Goal: Task Accomplishment & Management: Manage account settings

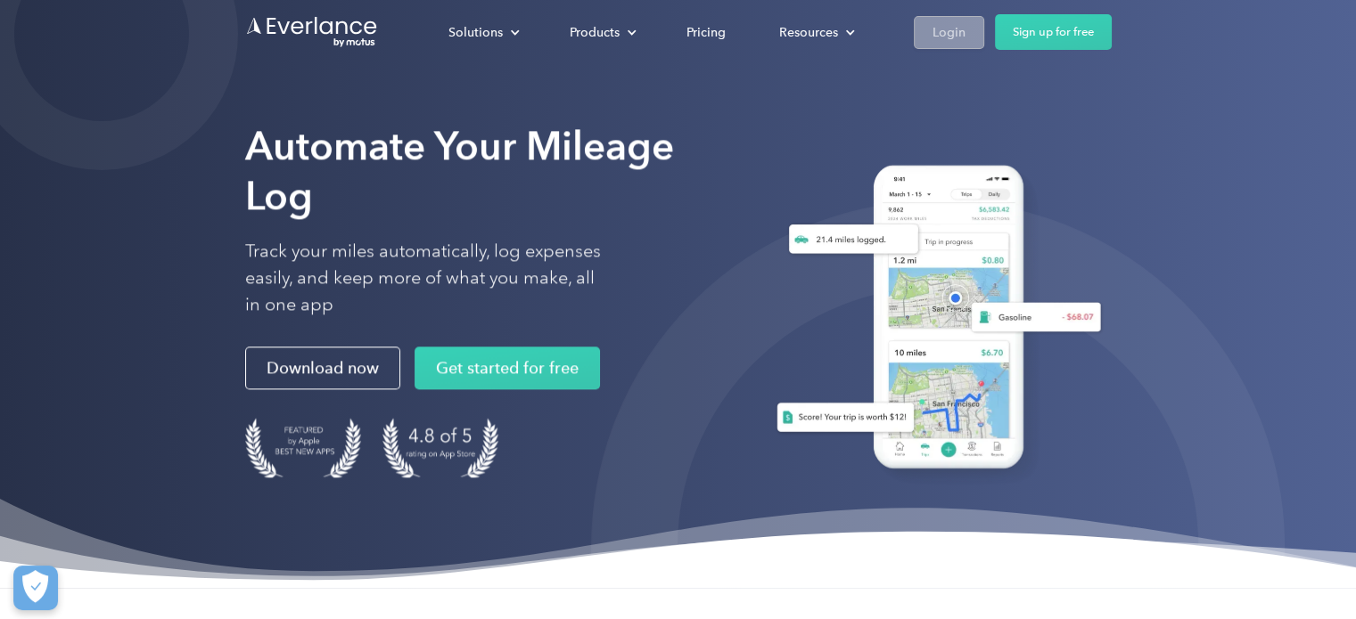
click at [954, 37] on div "Login" at bounding box center [948, 32] width 33 height 22
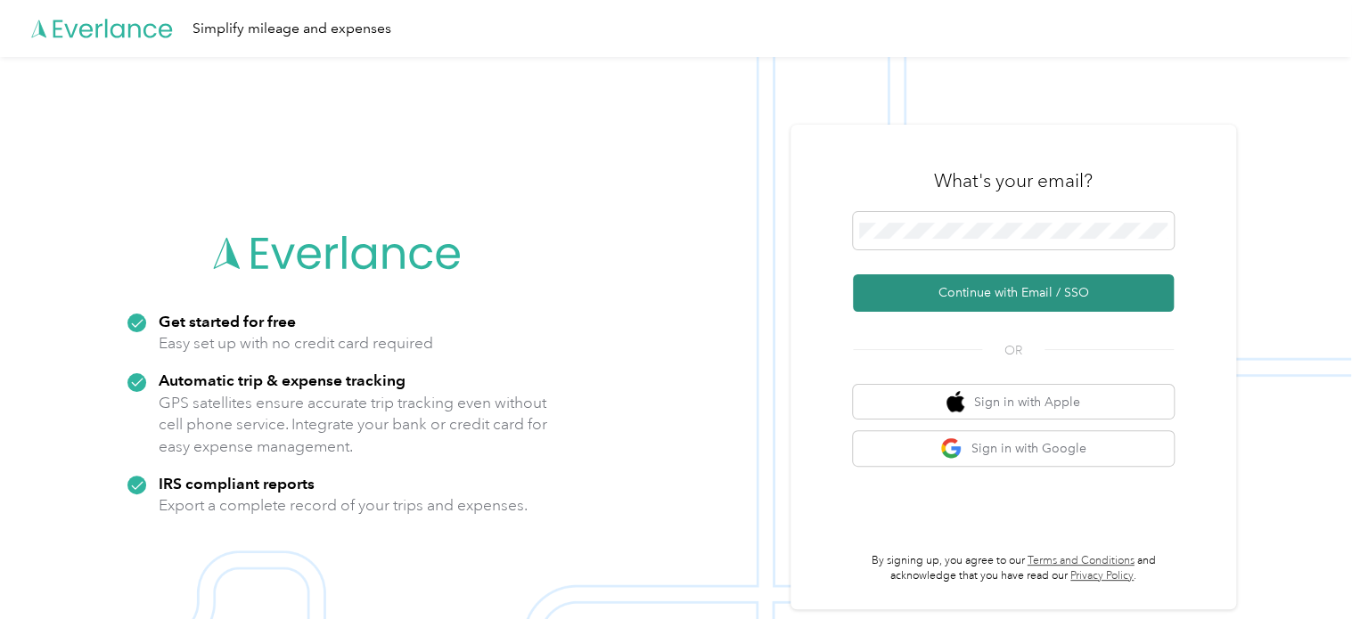
click at [1024, 296] on button "Continue with Email / SSO" at bounding box center [1013, 293] width 321 height 37
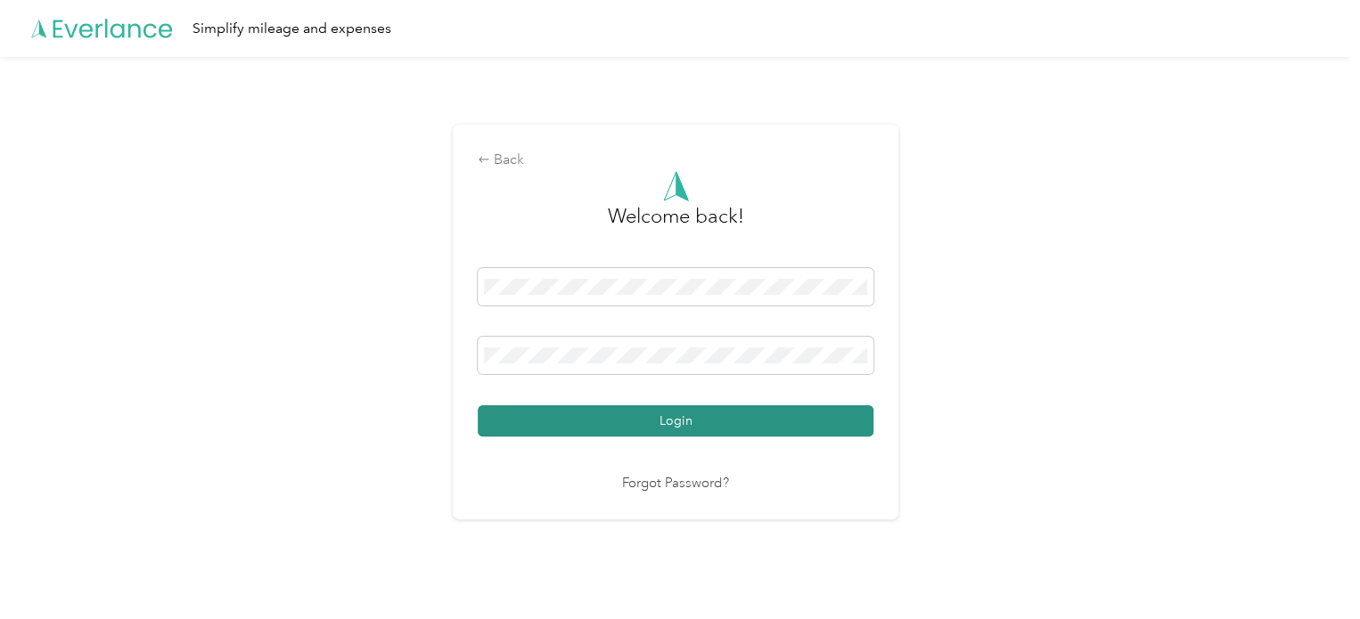
click at [677, 417] on button "Login" at bounding box center [676, 421] width 396 height 31
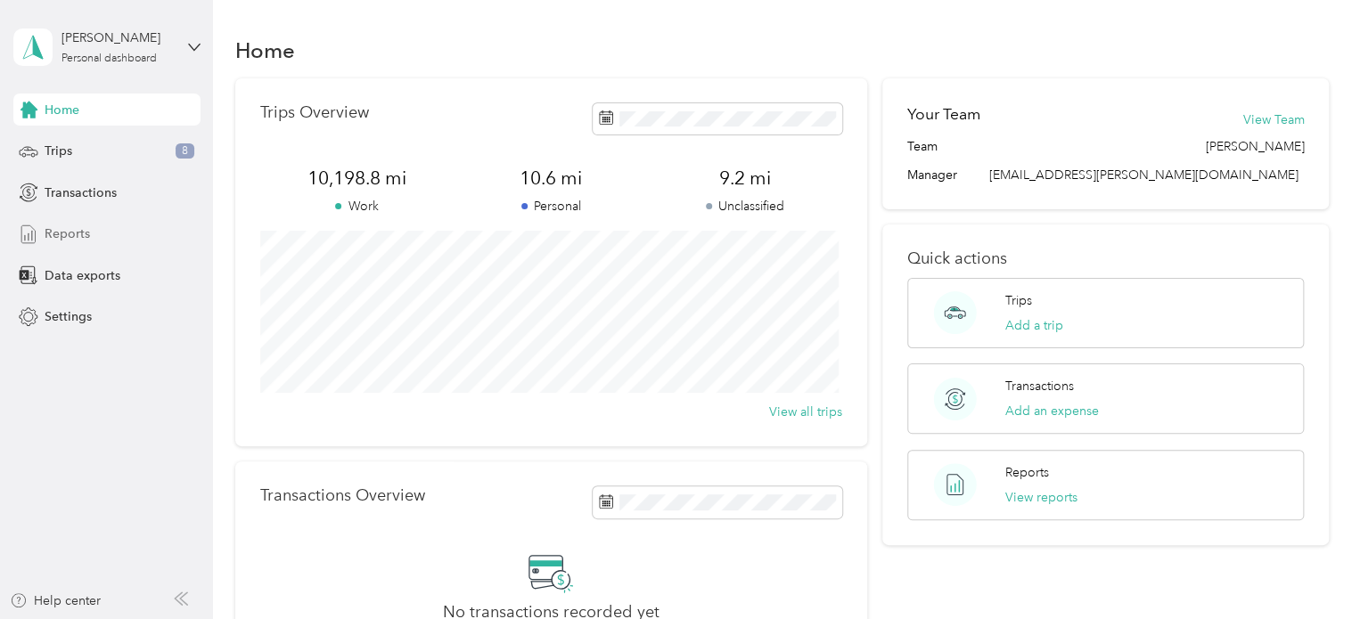
click at [73, 234] on span "Reports" at bounding box center [67, 234] width 45 height 19
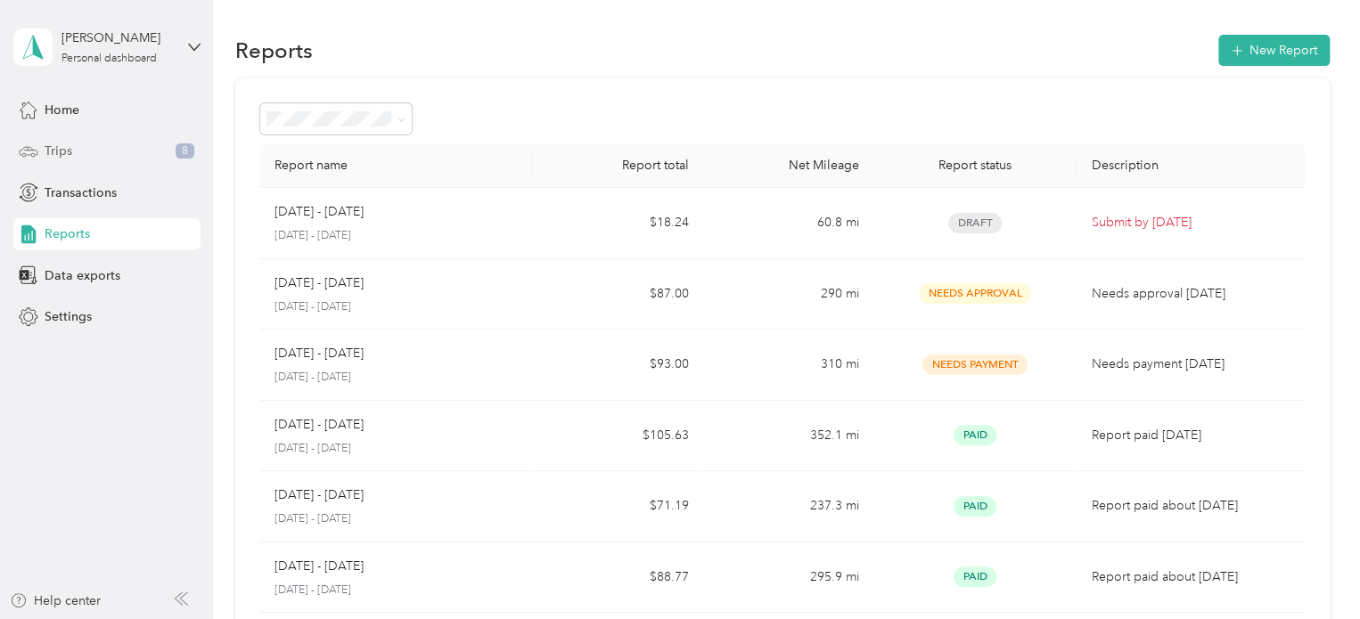
click at [68, 147] on span "Trips" at bounding box center [59, 151] width 28 height 19
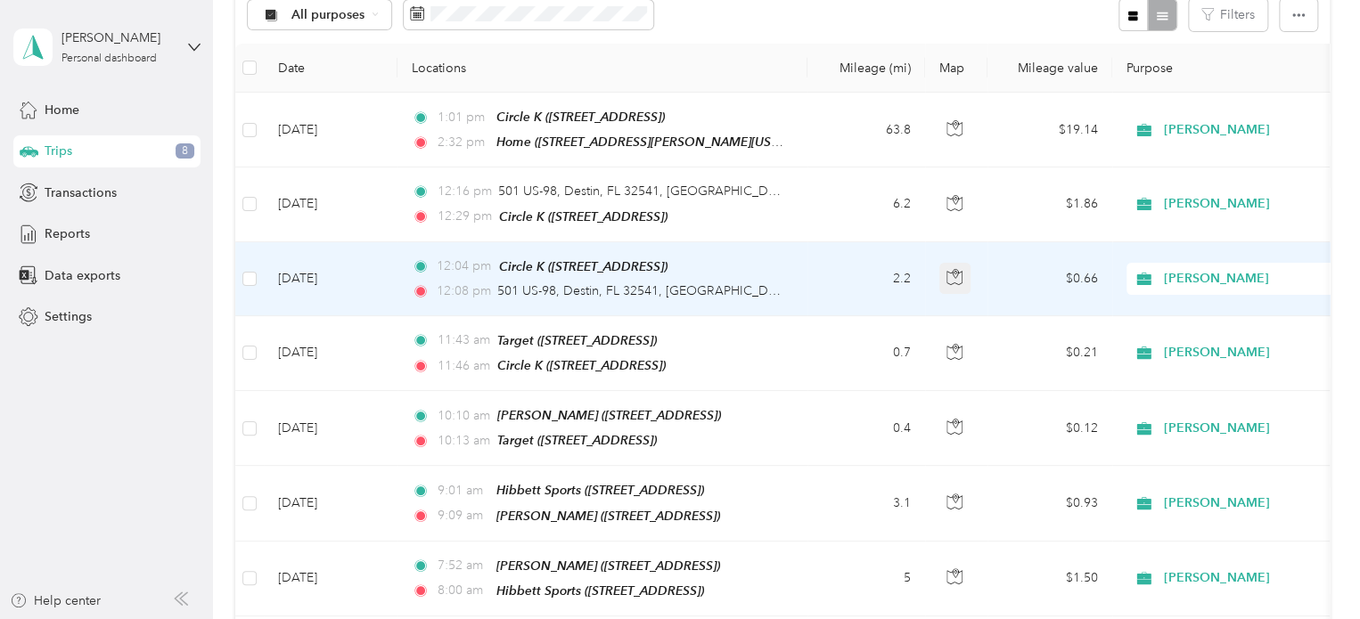
scroll to position [178, 0]
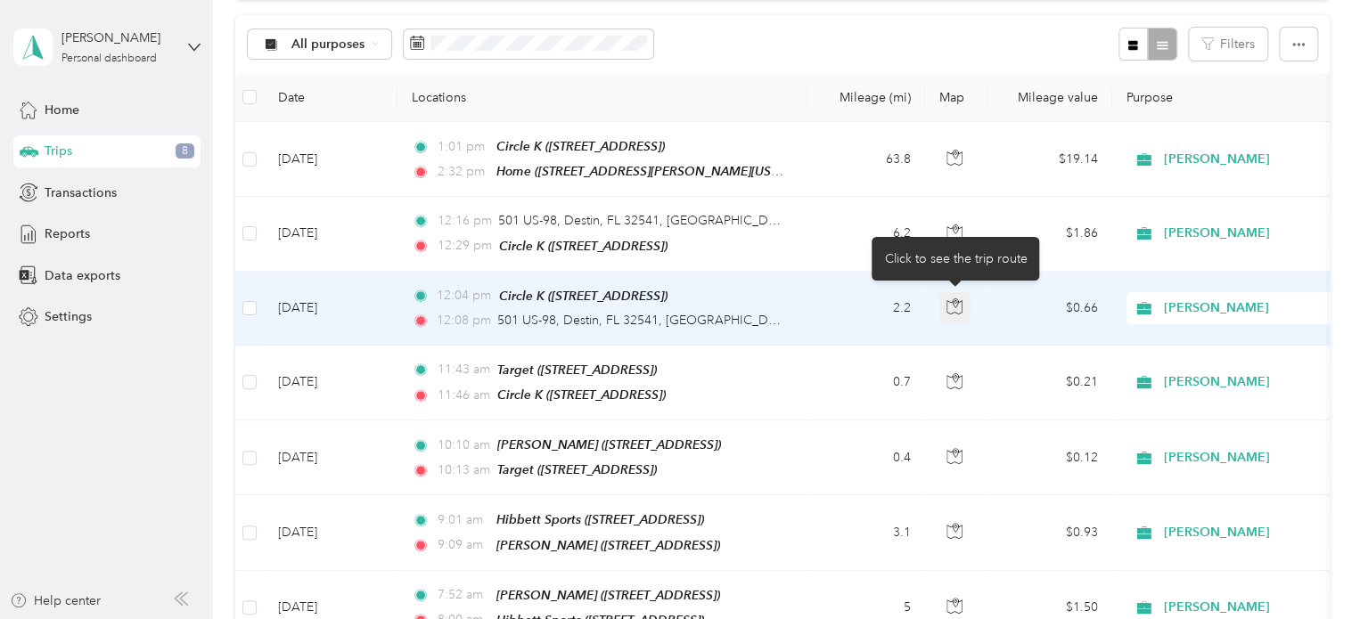
click at [954, 304] on icon "button" at bounding box center [955, 307] width 16 height 16
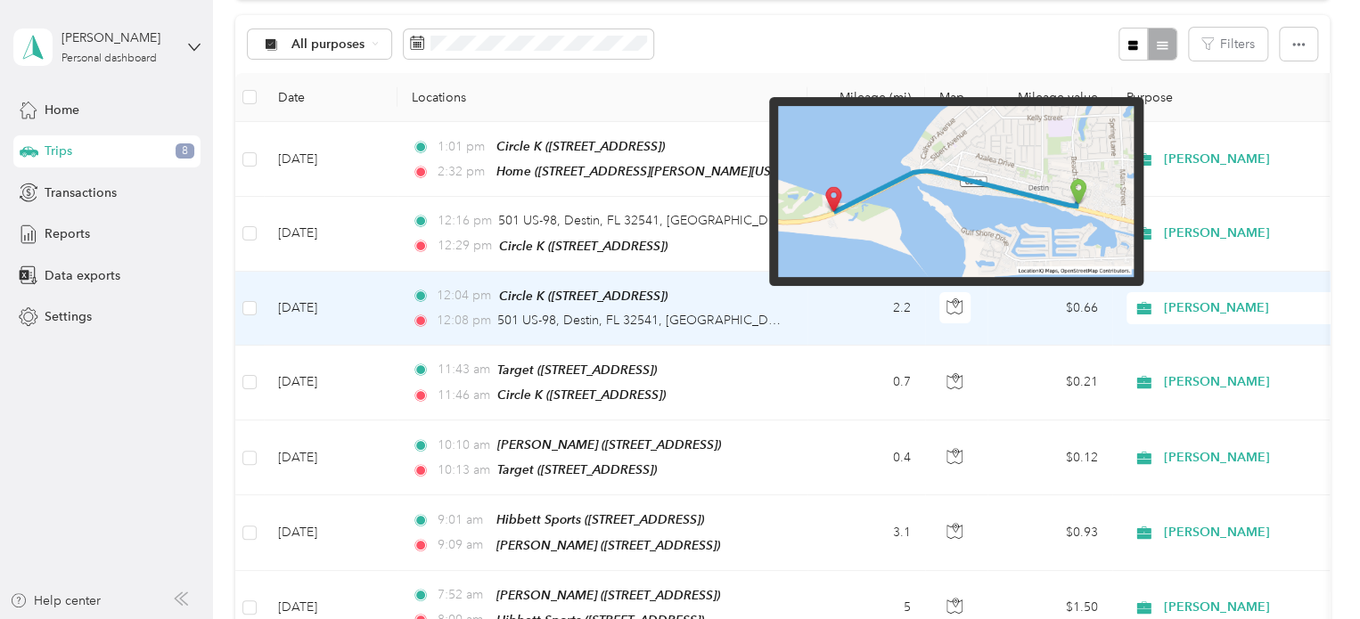
click at [1059, 182] on img at bounding box center [956, 191] width 356 height 171
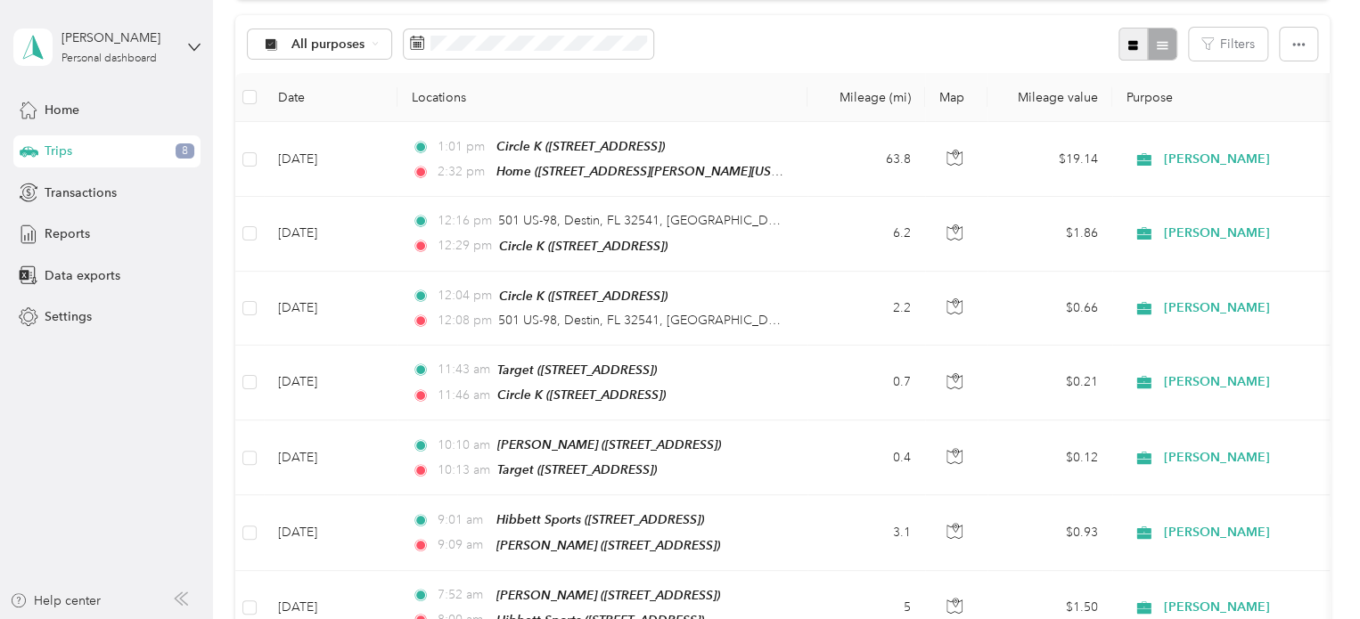
click at [1128, 45] on icon "button" at bounding box center [1133, 45] width 10 height 10
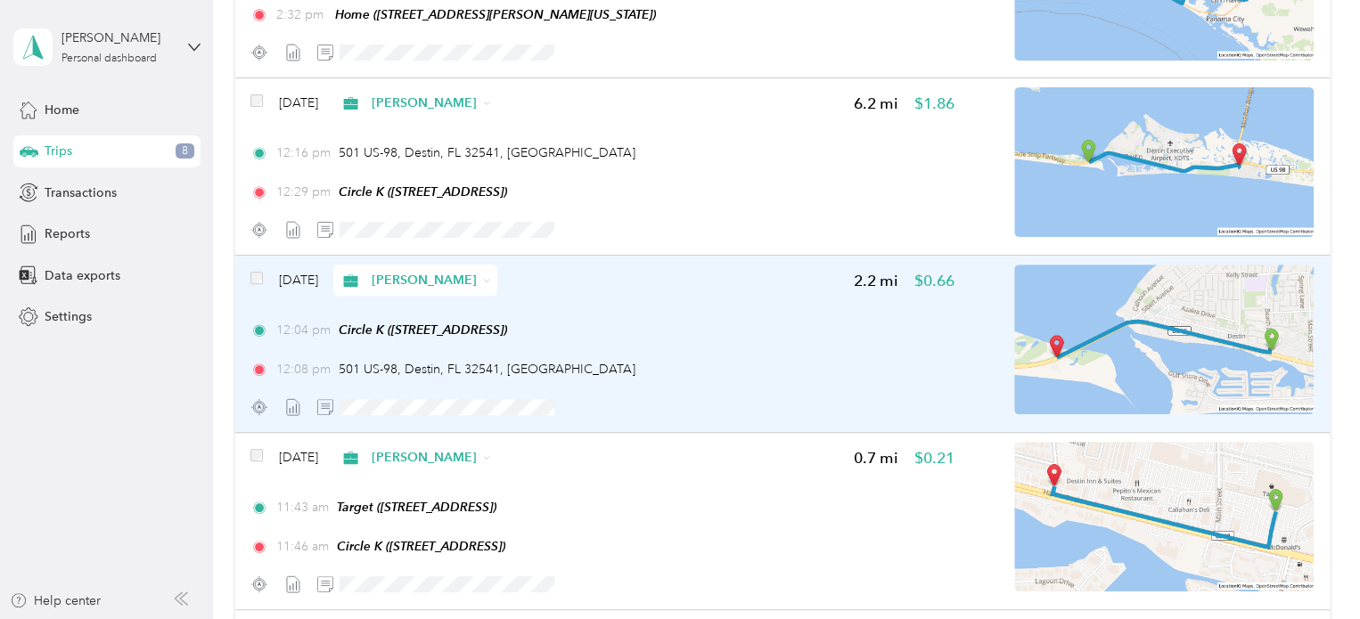
scroll to position [357, 0]
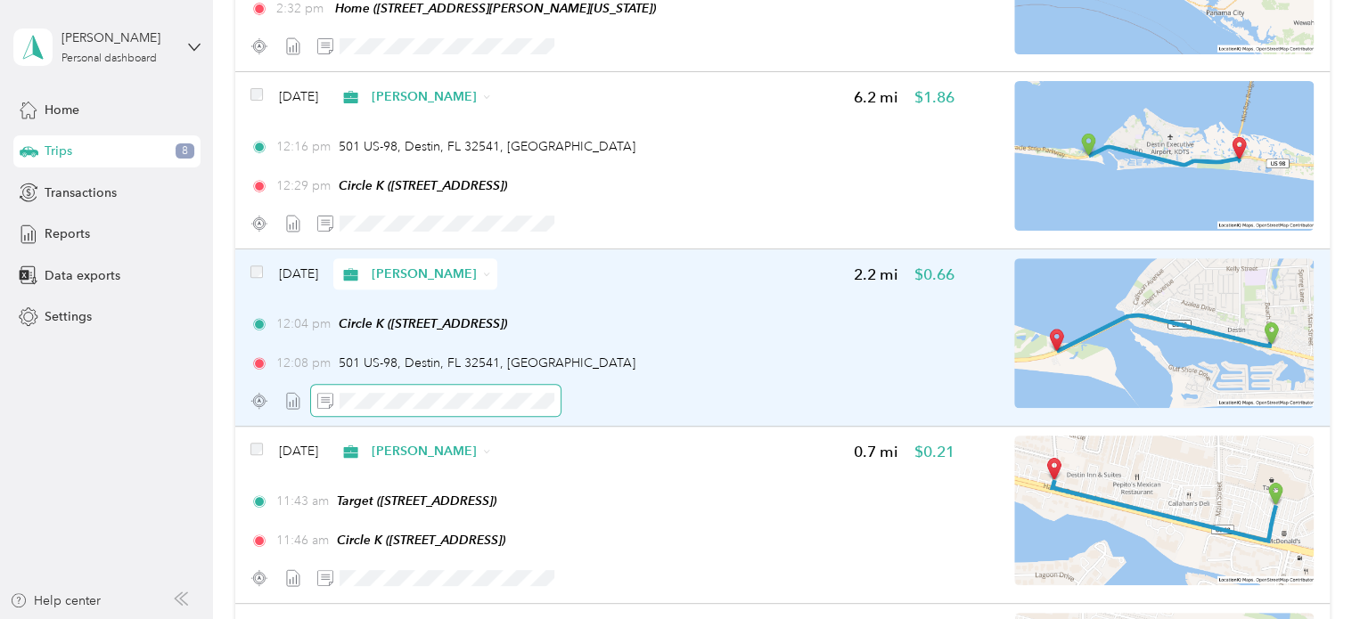
click at [318, 398] on icon at bounding box center [325, 401] width 16 height 16
click at [843, 366] on div "12:08 pm 501 US-98, [GEOGRAPHIC_DATA], [GEOGRAPHIC_DATA]" at bounding box center [601, 363] width 703 height 19
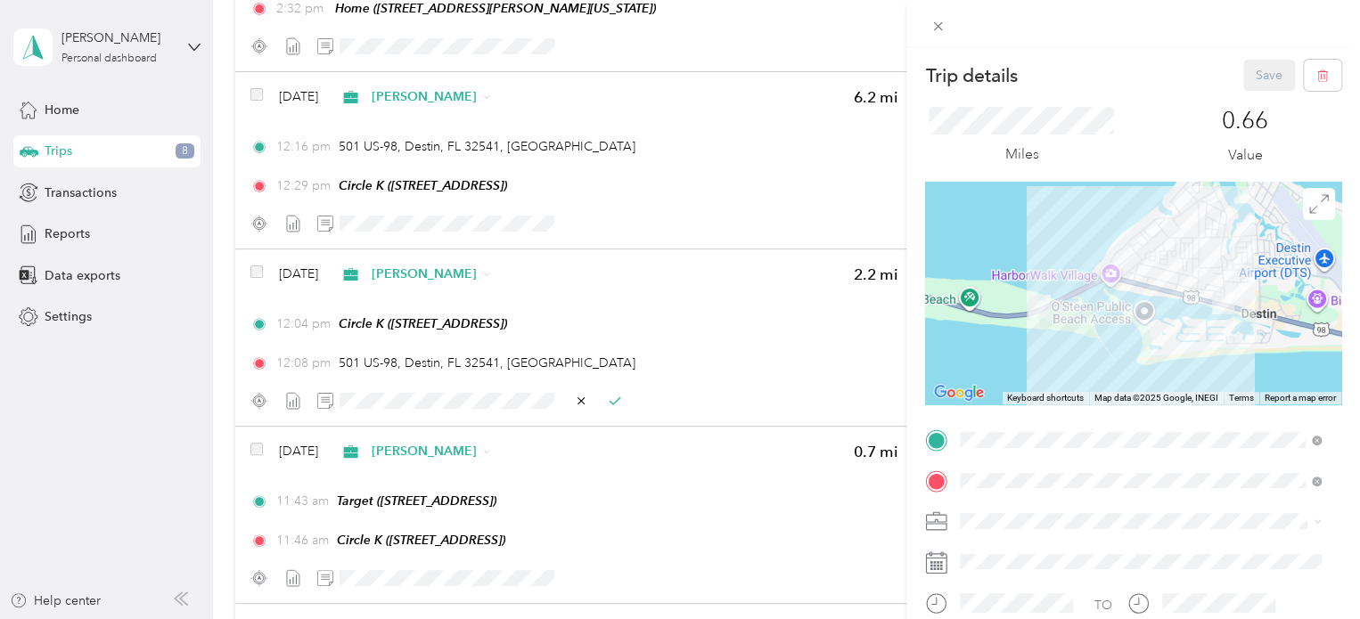
click at [1250, 78] on div "Save" at bounding box center [1292, 75] width 99 height 31
click at [828, 308] on div "Trip details Save This trip cannot be edited because it is either under review,…" at bounding box center [680, 309] width 1360 height 619
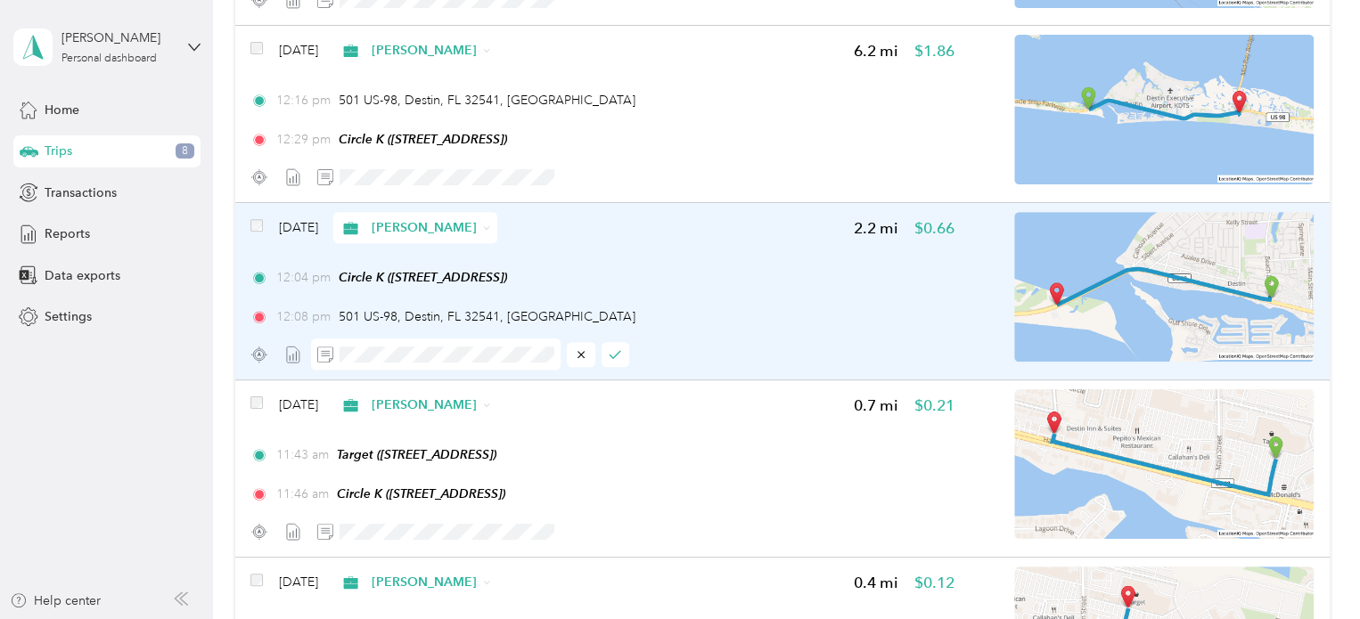
scroll to position [355, 0]
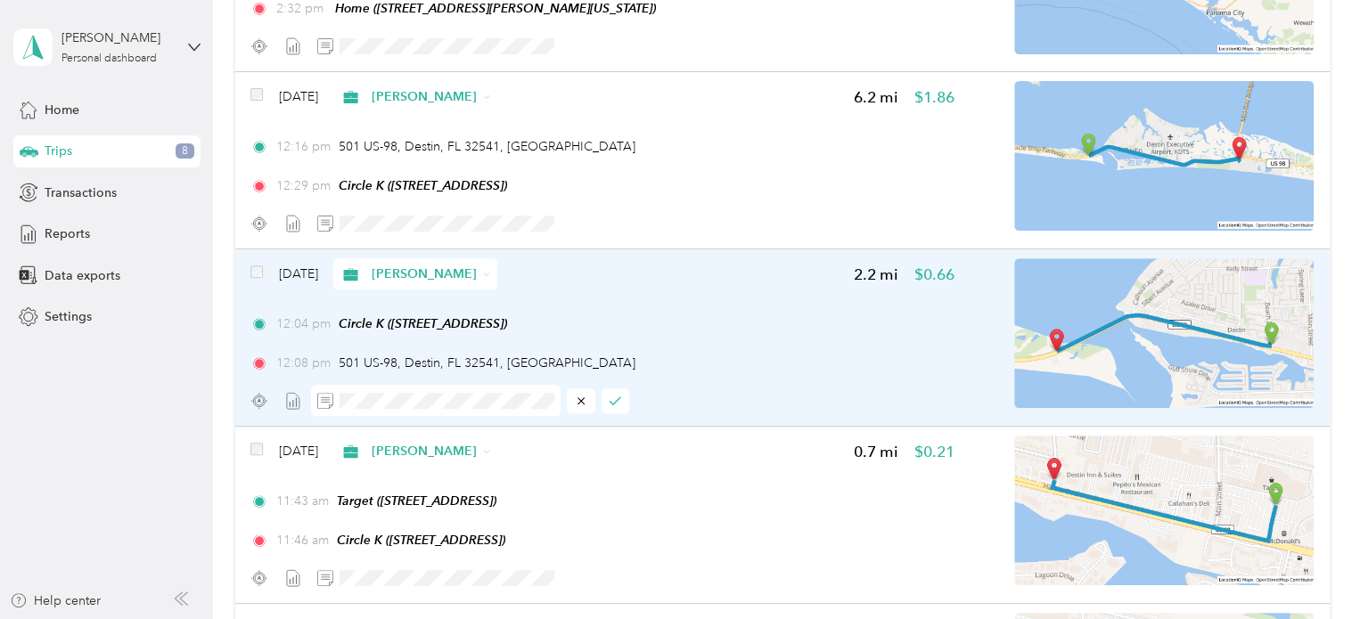
click at [768, 320] on div "12:04 pm Circle K ([STREET_ADDRESS])" at bounding box center [601, 324] width 703 height 19
click at [619, 402] on icon "button" at bounding box center [615, 401] width 12 height 12
click at [73, 229] on span "Reports" at bounding box center [67, 234] width 45 height 19
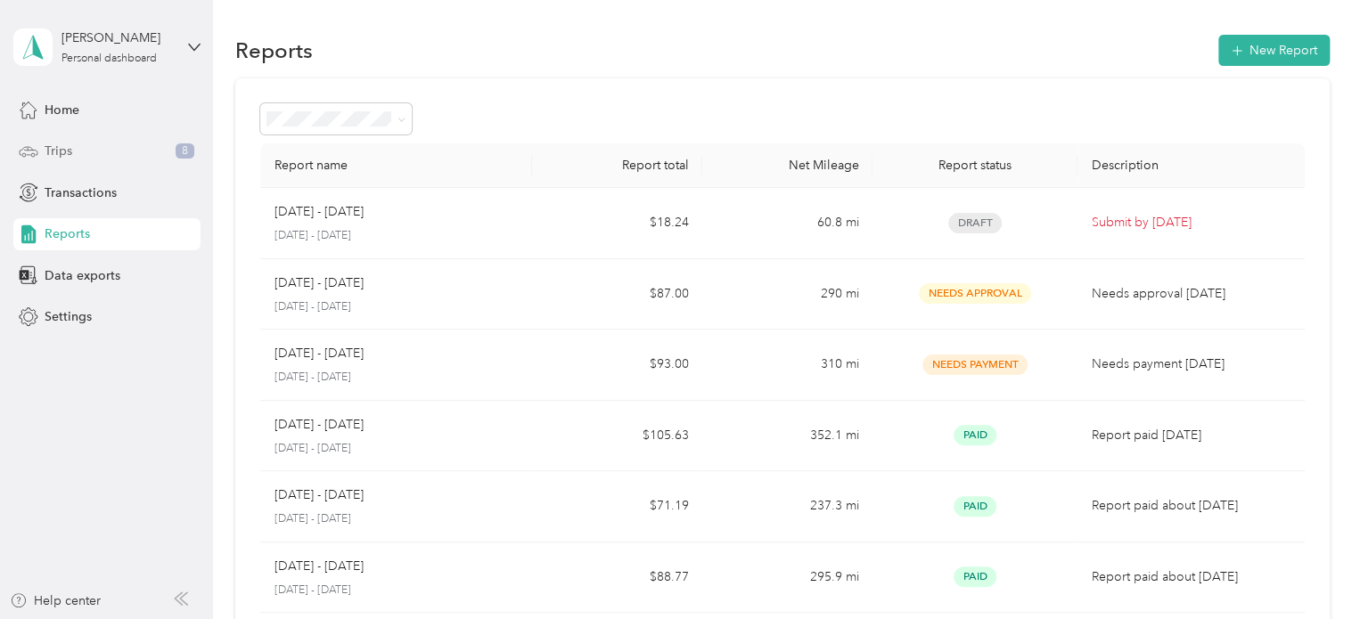
click at [58, 152] on span "Trips" at bounding box center [59, 151] width 28 height 19
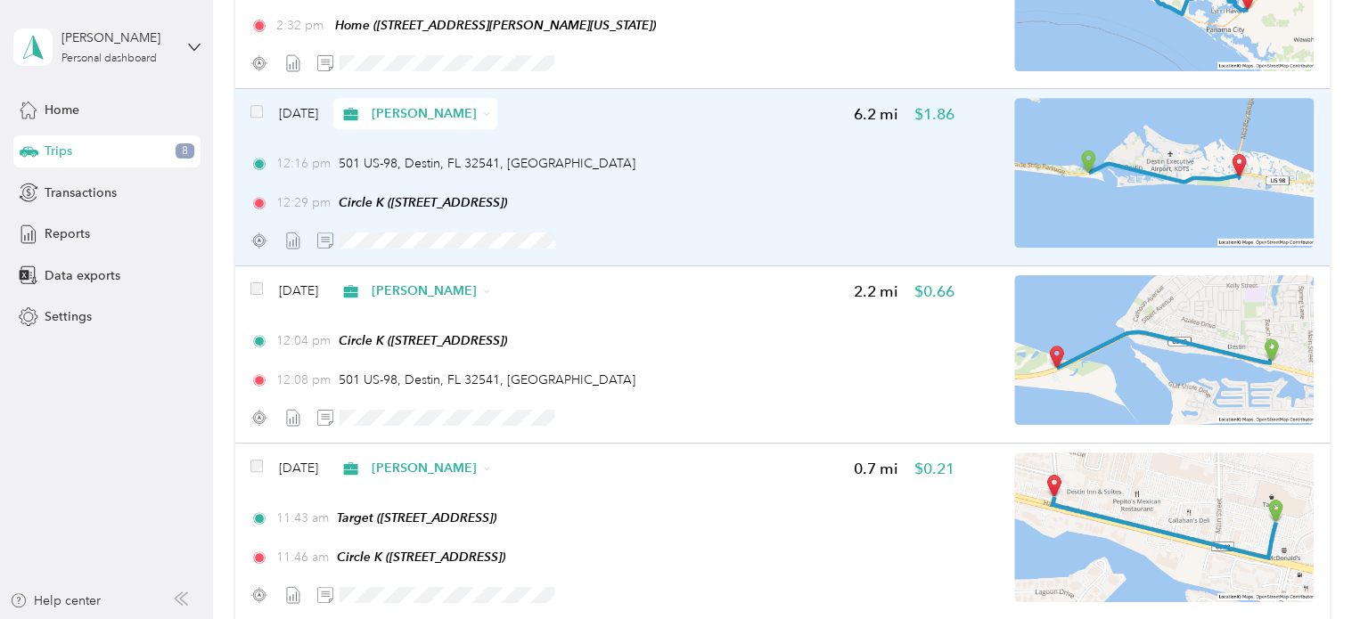
scroll to position [357, 0]
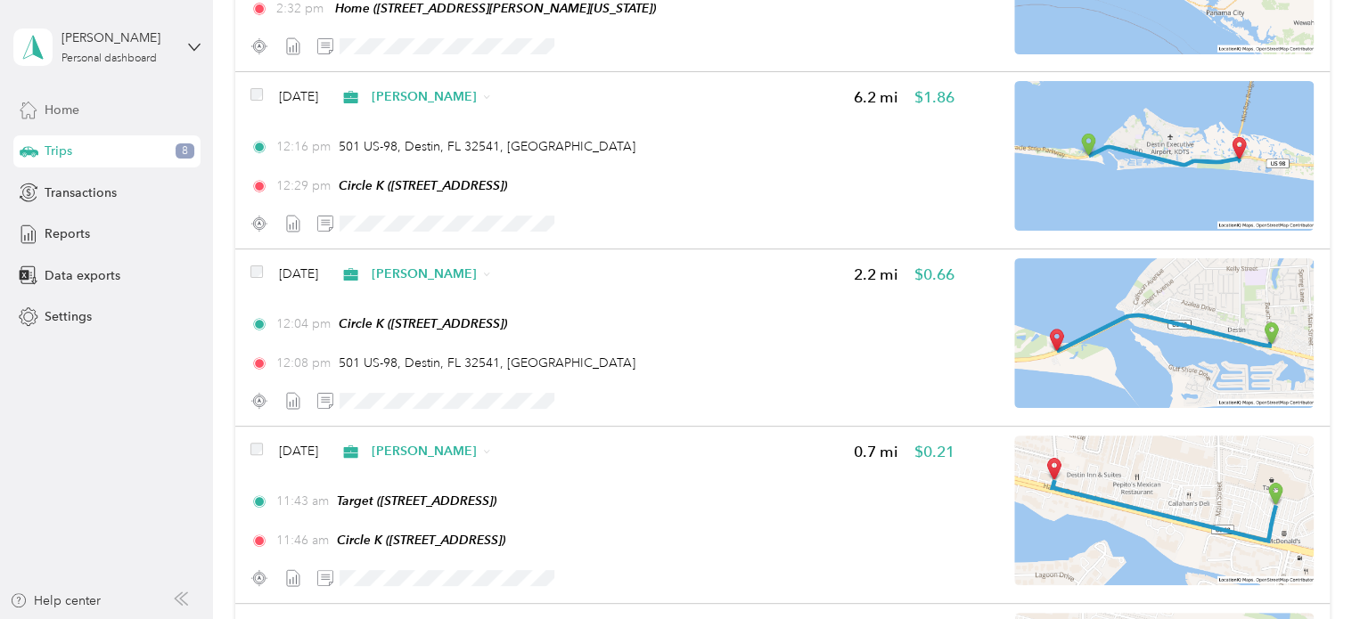
click at [62, 108] on span "Home" at bounding box center [62, 110] width 35 height 19
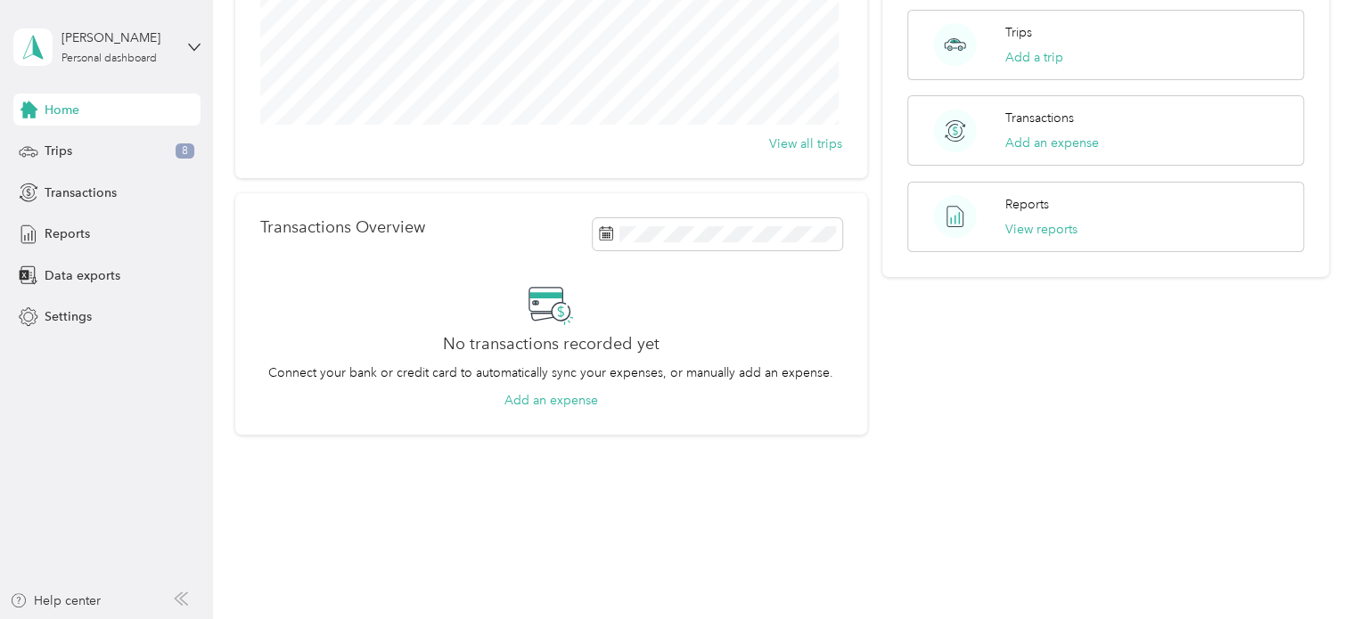
scroll to position [267, 0]
click at [195, 46] on icon at bounding box center [194, 47] width 12 height 12
click at [71, 142] on div "Log out" at bounding box center [63, 136] width 69 height 19
